Goal: Use online tool/utility: Utilize a website feature to perform a specific function

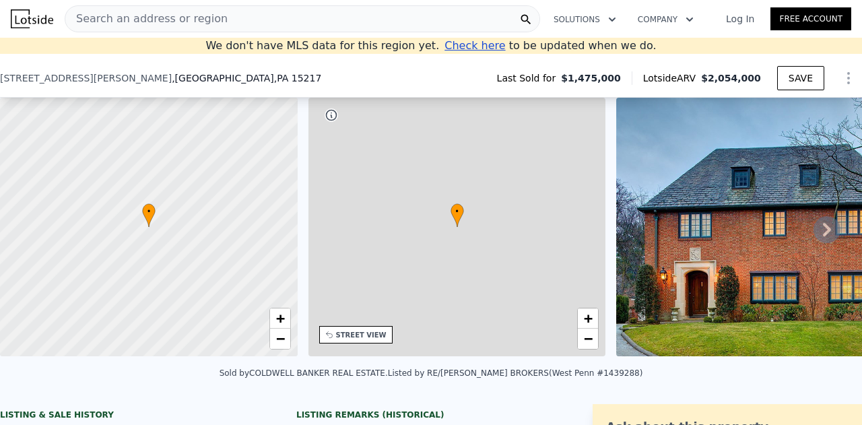
scroll to position [253, 0]
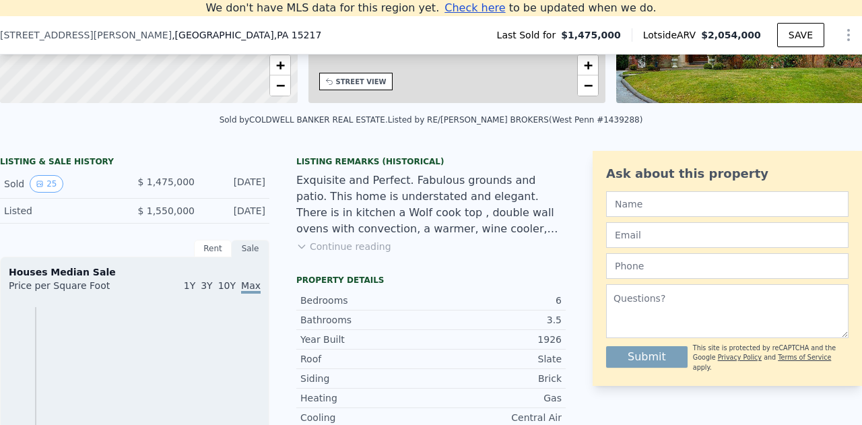
click at [343, 253] on button "Continue reading" at bounding box center [343, 246] width 95 height 13
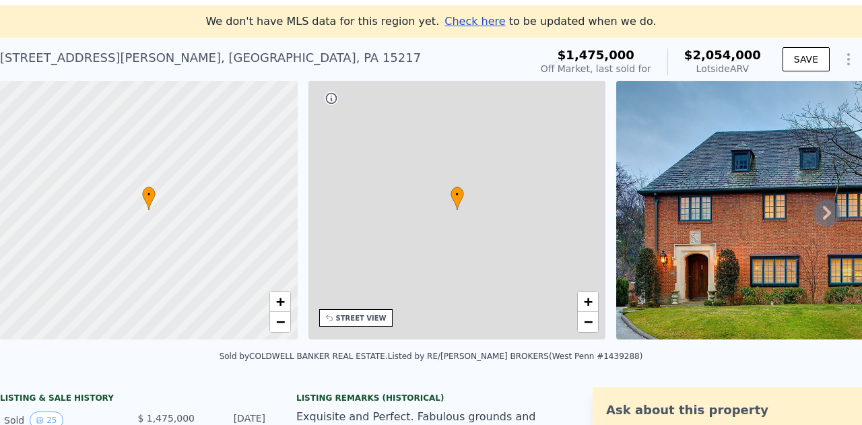
scroll to position [0, 0]
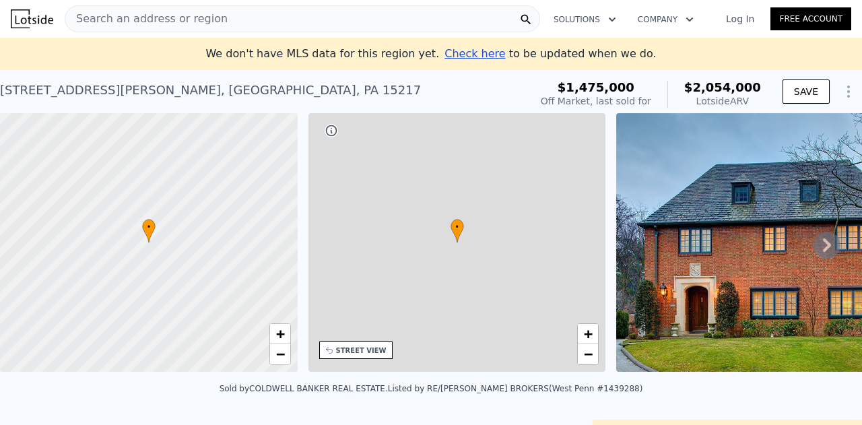
click at [367, 21] on div "Search an address or region" at bounding box center [302, 18] width 475 height 27
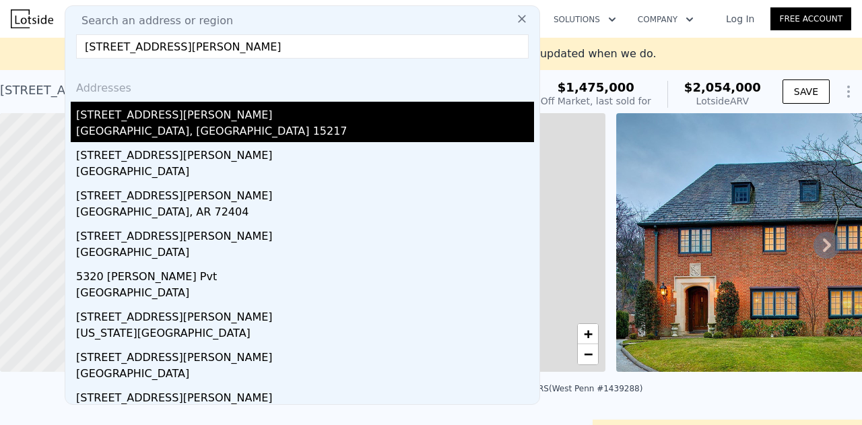
type input "[STREET_ADDRESS][PERSON_NAME]"
click at [103, 128] on div "[GEOGRAPHIC_DATA], [GEOGRAPHIC_DATA] 15217" at bounding box center [305, 132] width 458 height 19
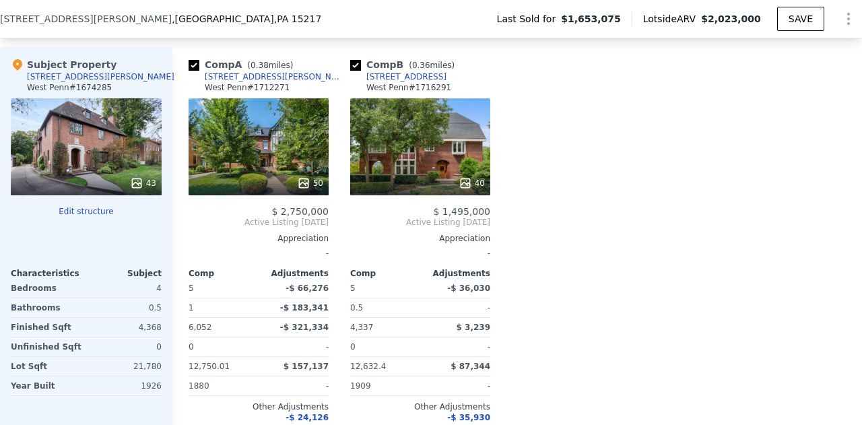
scroll to position [1543, 0]
click at [79, 206] on button "Edit structure" at bounding box center [86, 211] width 151 height 11
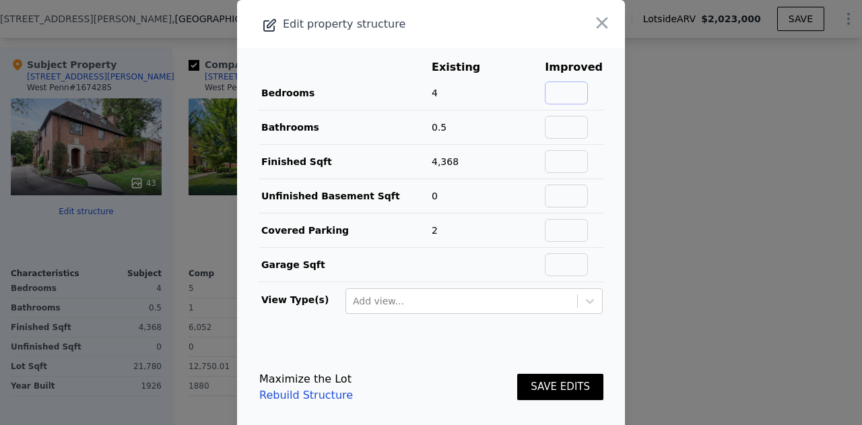
click at [561, 92] on input "text" at bounding box center [566, 92] width 43 height 23
type input "6"
click at [573, 131] on input "text" at bounding box center [566, 127] width 43 height 23
type input "3.5"
click at [561, 384] on button "SAVE EDITS" at bounding box center [560, 387] width 86 height 26
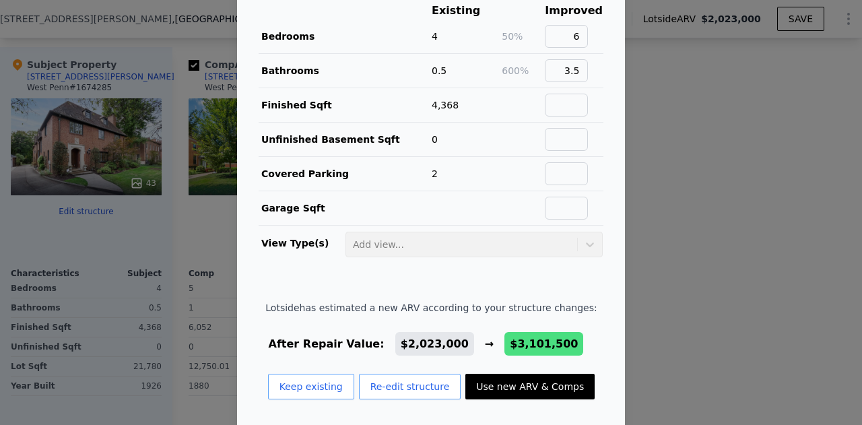
scroll to position [57, 0]
click at [528, 385] on button "Use new ARV & Comps" at bounding box center [529, 386] width 129 height 26
type input "$ 3,101,500"
type input "$ 956,975"
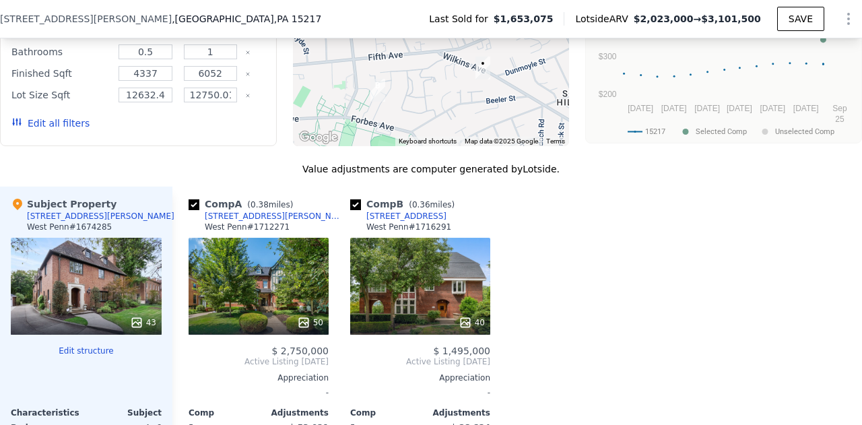
scroll to position [1476, 0]
